Goal: Transaction & Acquisition: Purchase product/service

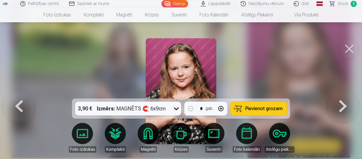
scroll to position [1329, 0]
click at [343, 5] on span "Grozs" at bounding box center [342, 4] width 11 height 6
